Goal: Task Accomplishment & Management: Manage account settings

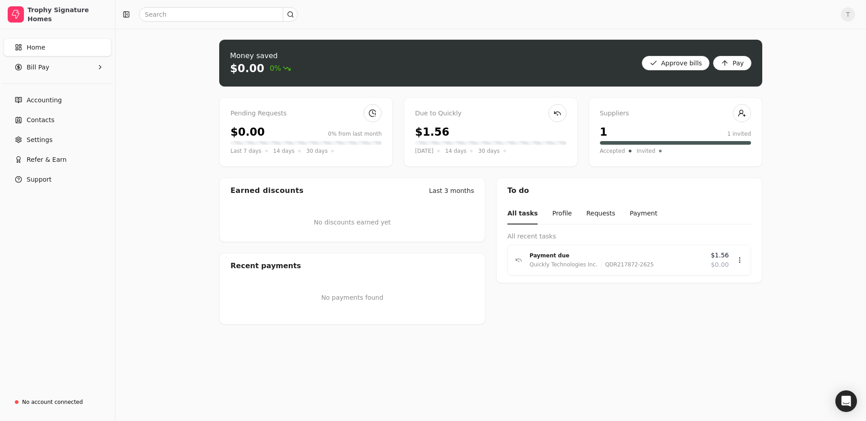
drag, startPoint x: 184, startPoint y: 38, endPoint x: 147, endPoint y: 41, distance: 37.1
click at [184, 38] on div "Money saved $0.00 0% Approve bills Pay Pending Requests $0.00 0% from last mont…" at bounding box center [490, 225] width 750 height 392
click at [852, 16] on span "T" at bounding box center [848, 14] width 14 height 14
click at [782, 70] on span "Sign Out" at bounding box center [785, 67] width 27 height 9
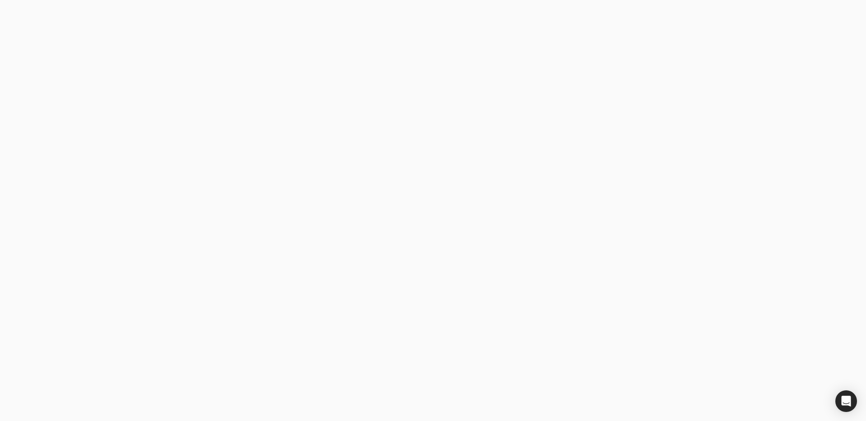
click at [105, 312] on body at bounding box center [433, 210] width 866 height 421
